Goal: Transaction & Acquisition: Purchase product/service

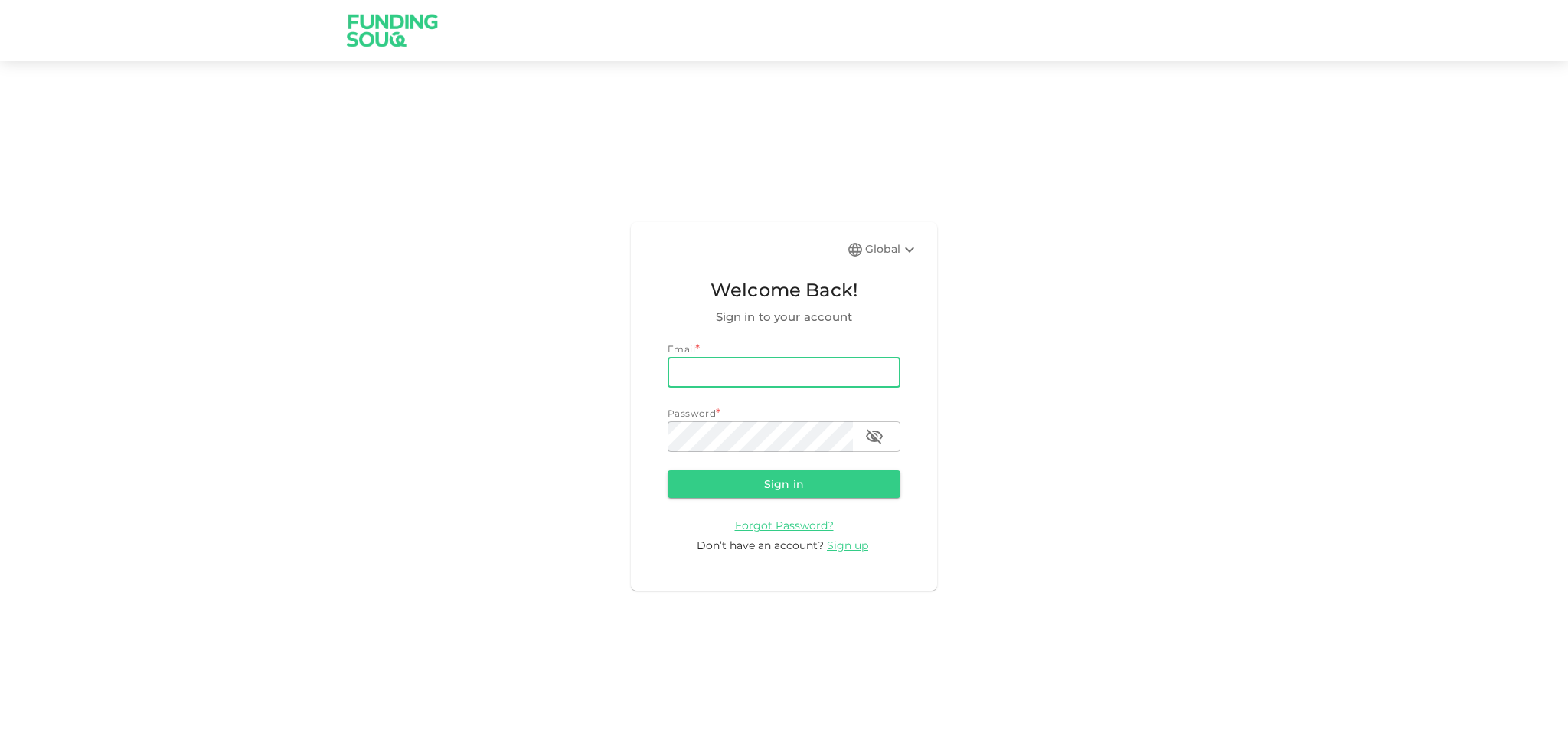
click at [764, 359] on input "email" at bounding box center [784, 372] width 233 height 31
type input "[EMAIL_ADDRESS][DOMAIN_NAME]"
click at [769, 480] on button "Sign in" at bounding box center [784, 483] width 233 height 27
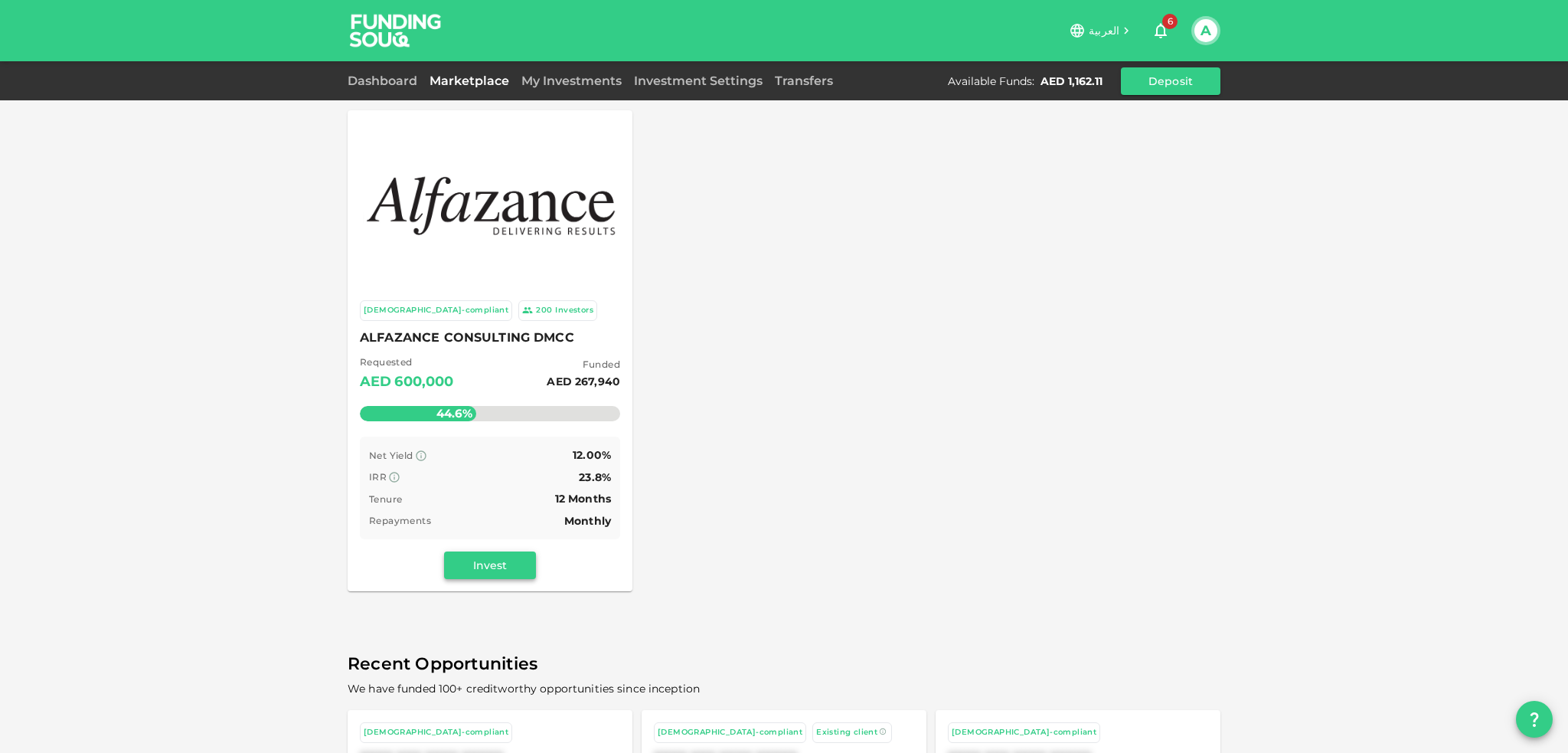
click at [490, 567] on button "Invest" at bounding box center [490, 565] width 92 height 27
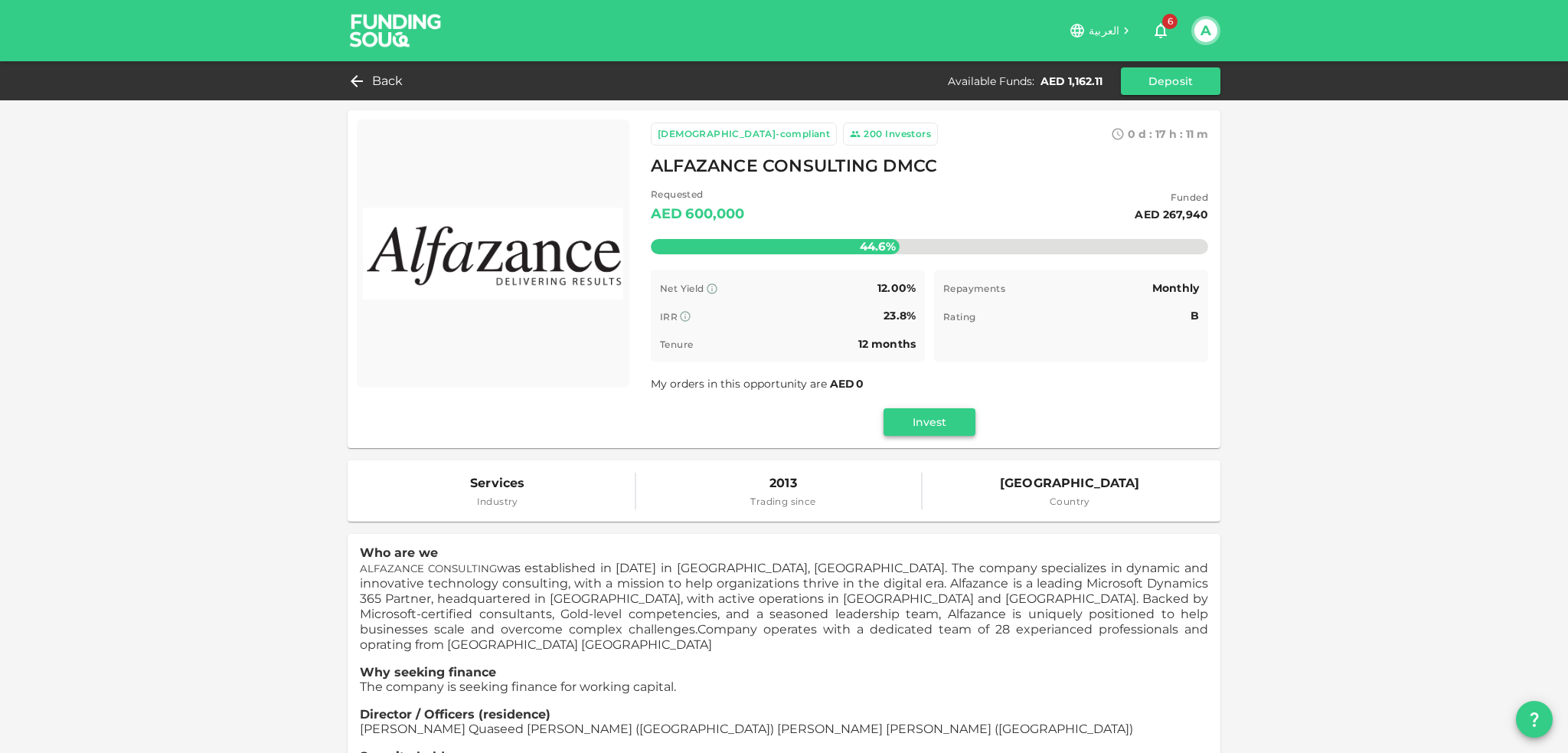
click at [928, 427] on button "Invest" at bounding box center [929, 421] width 92 height 27
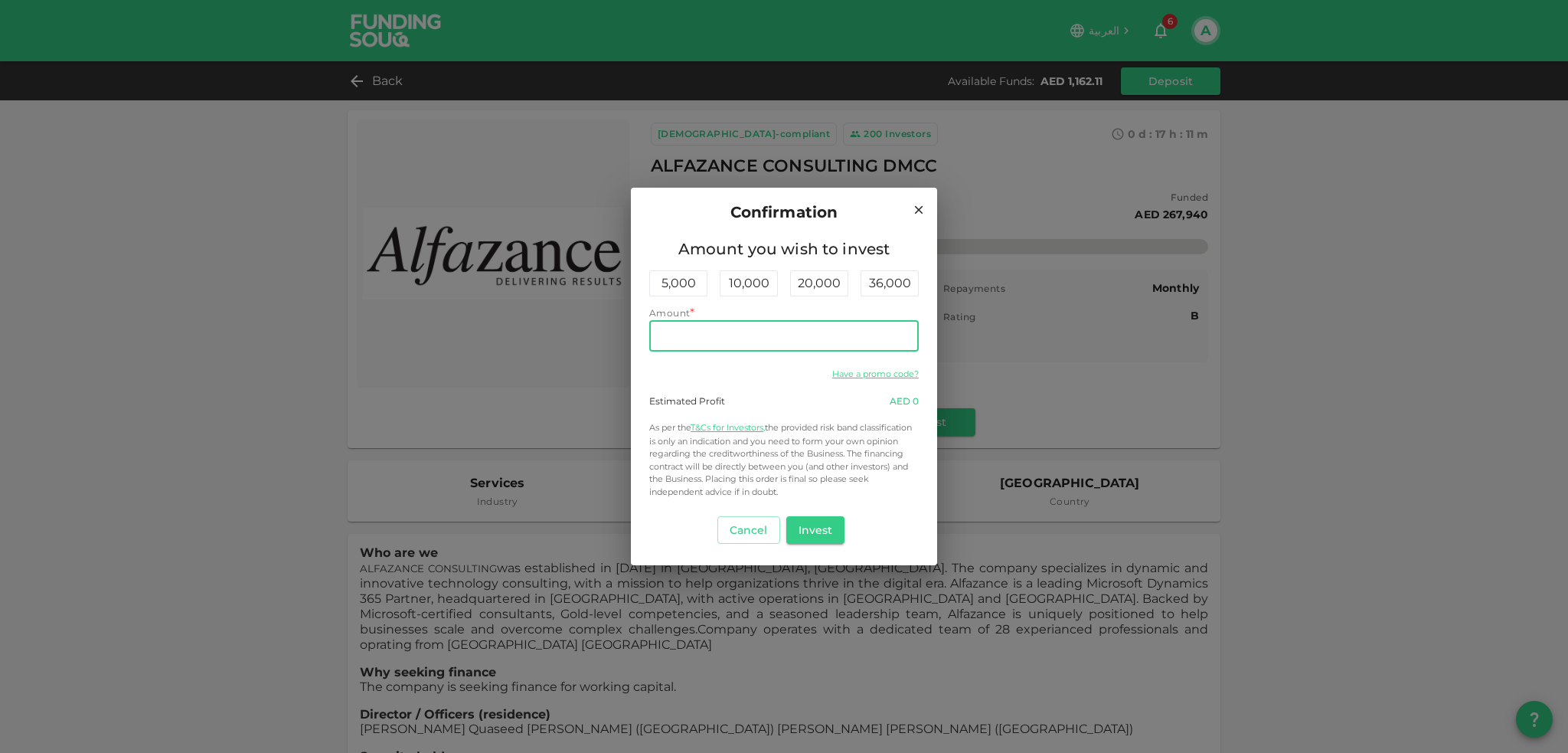
click at [796, 329] on input "Amount" at bounding box center [784, 336] width 270 height 31
type input "300"
click at [829, 537] on button "Invest" at bounding box center [815, 529] width 59 height 27
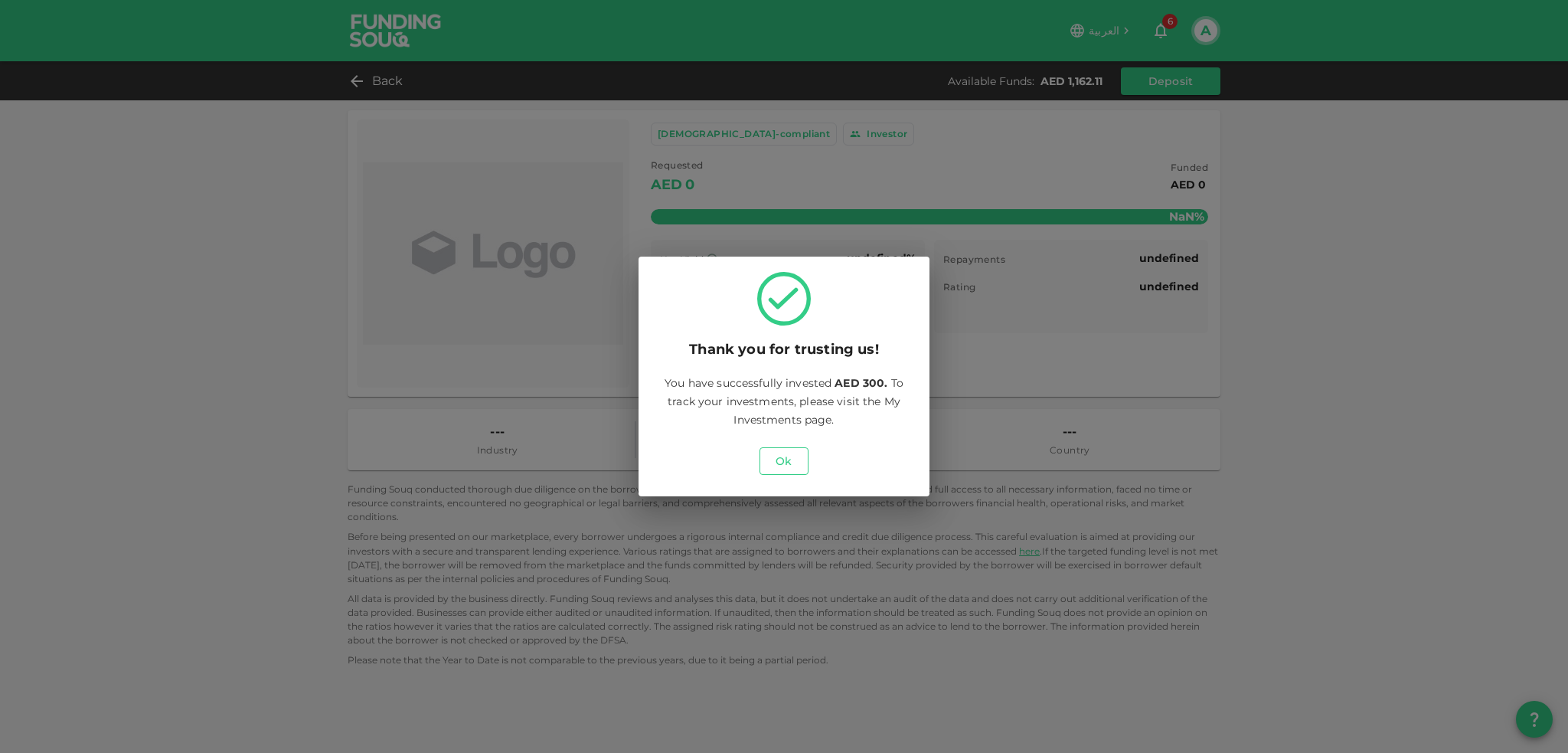
click at [787, 460] on button "Ok" at bounding box center [784, 460] width 49 height 27
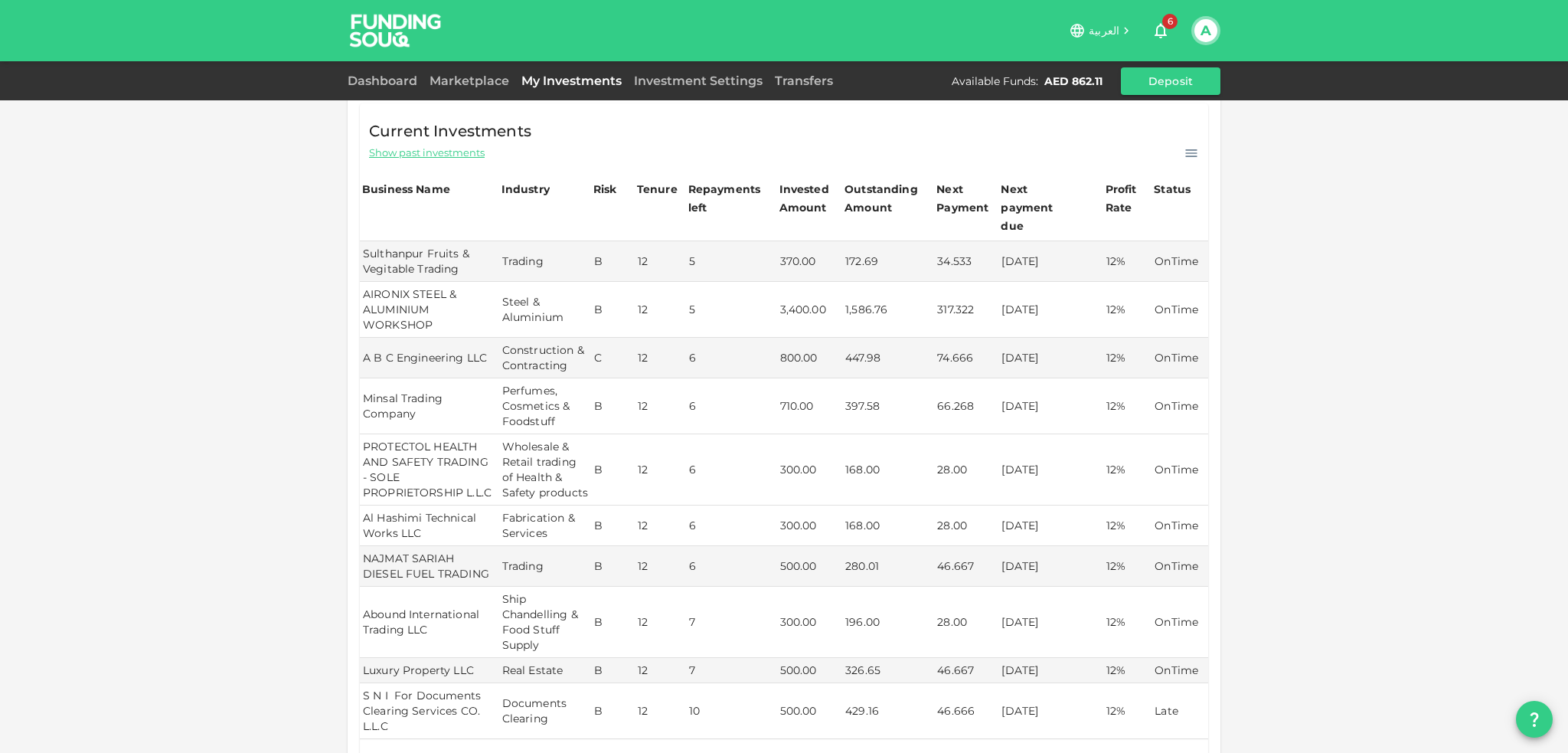
scroll to position [459, 0]
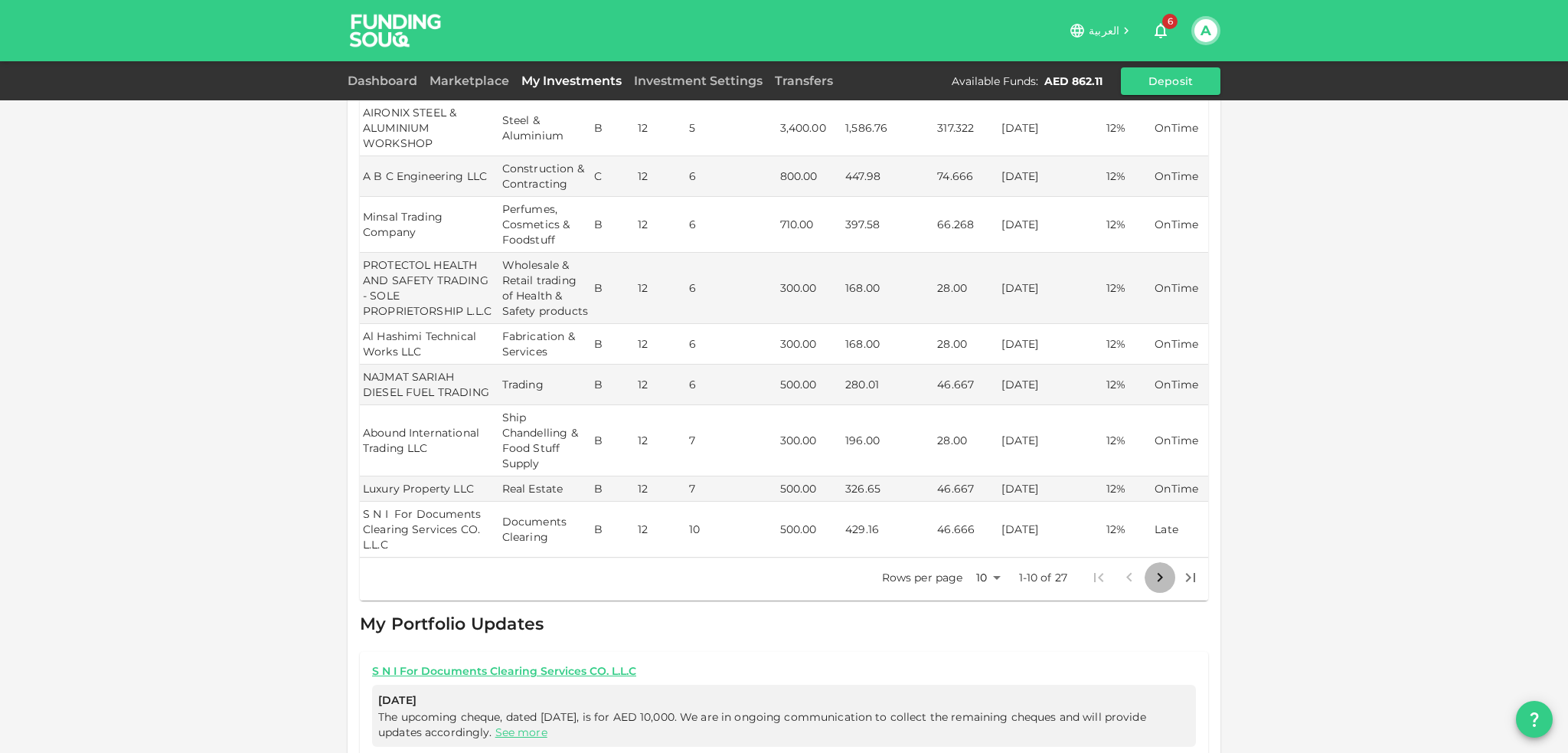
click at [1159, 570] on icon "Go to next page" at bounding box center [1160, 577] width 18 height 18
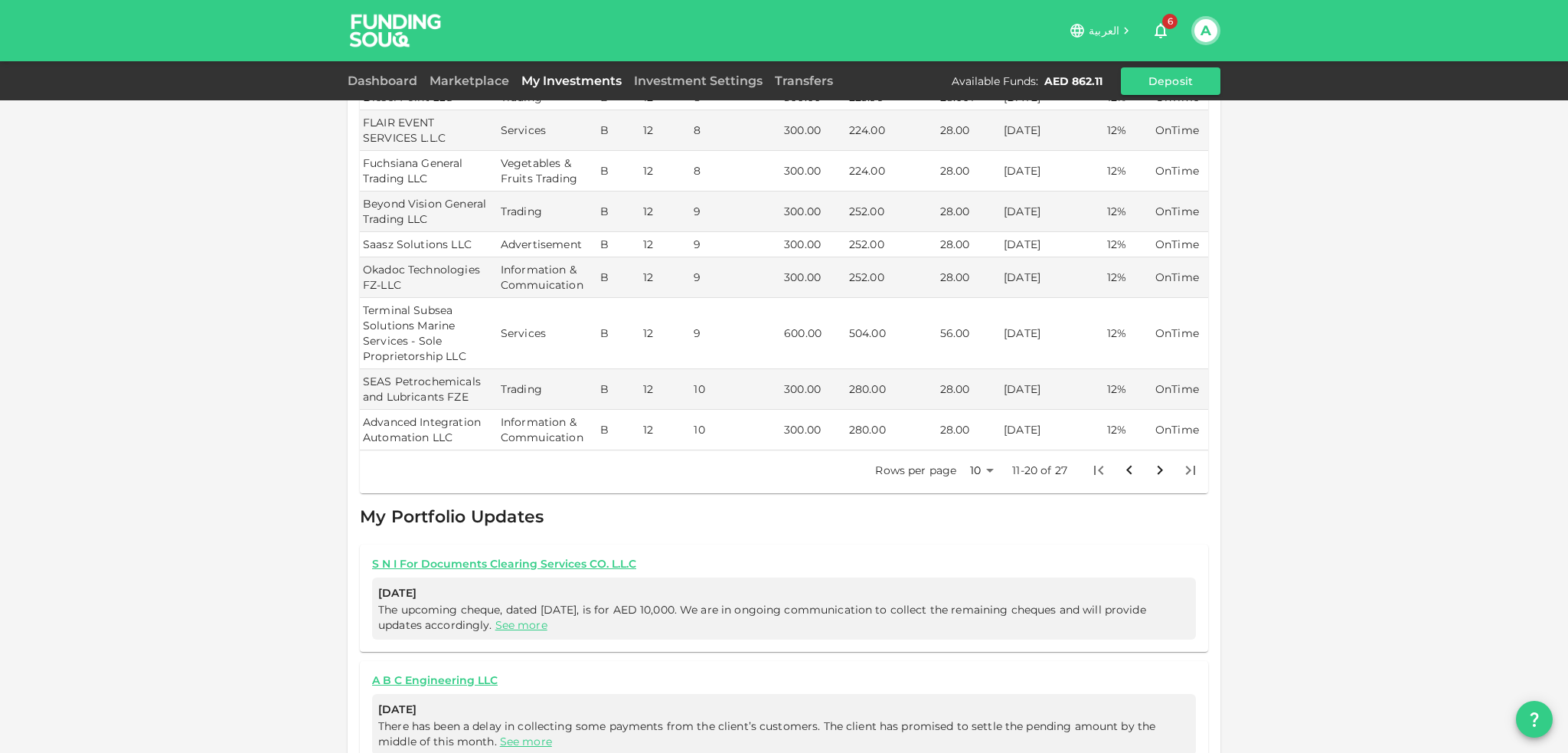
click at [1158, 461] on icon "Go to next page" at bounding box center [1160, 470] width 18 height 18
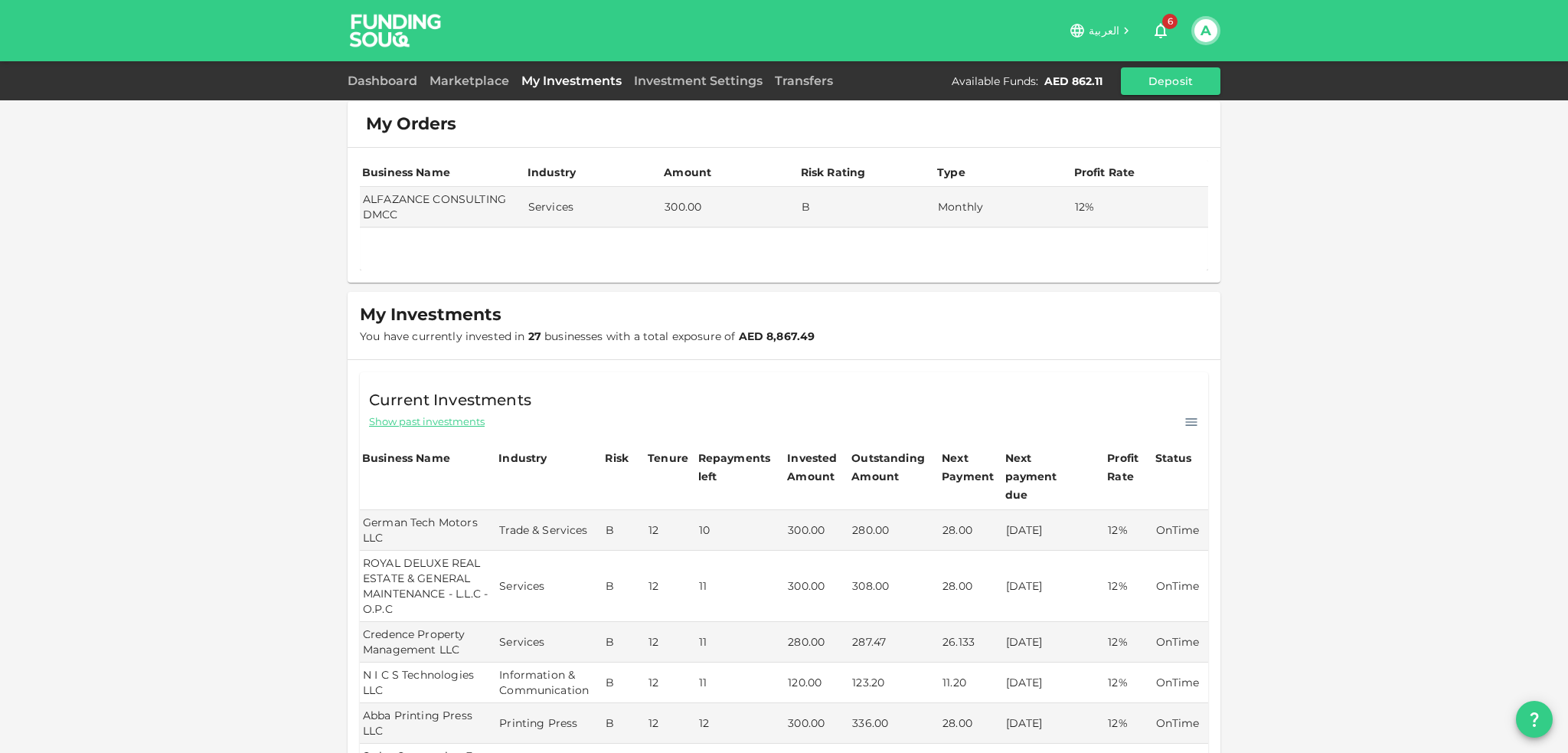
scroll to position [0, 0]
